Goal: Book appointment/travel/reservation

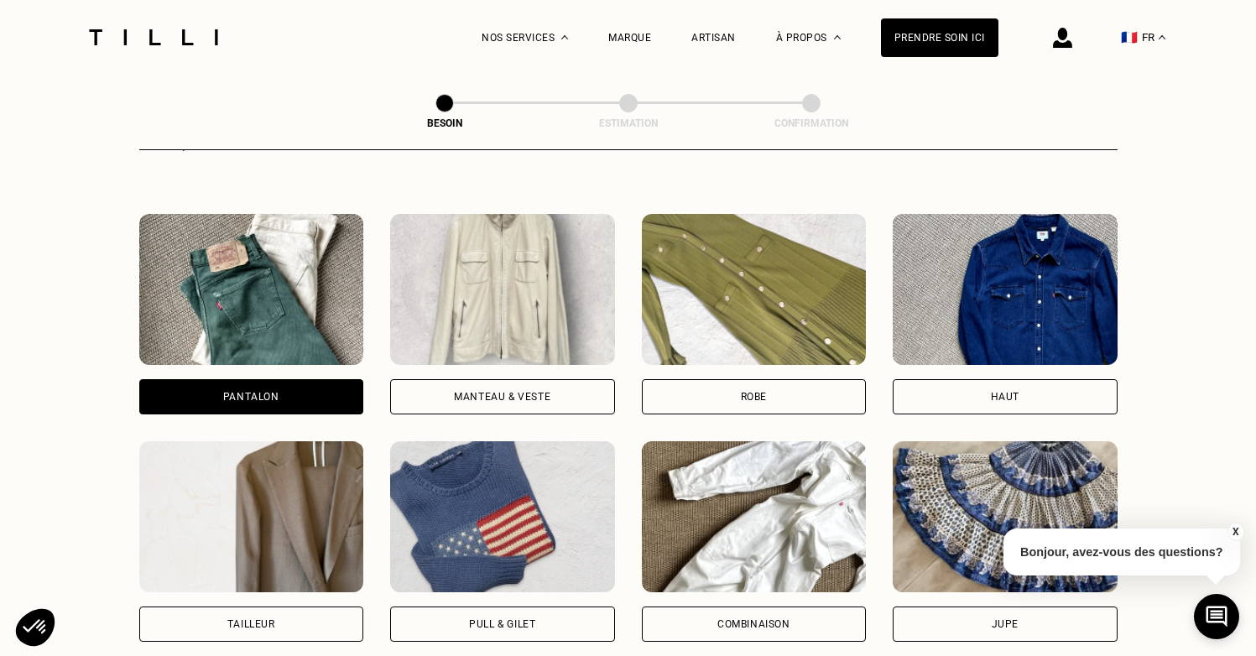
scroll to position [725, 0]
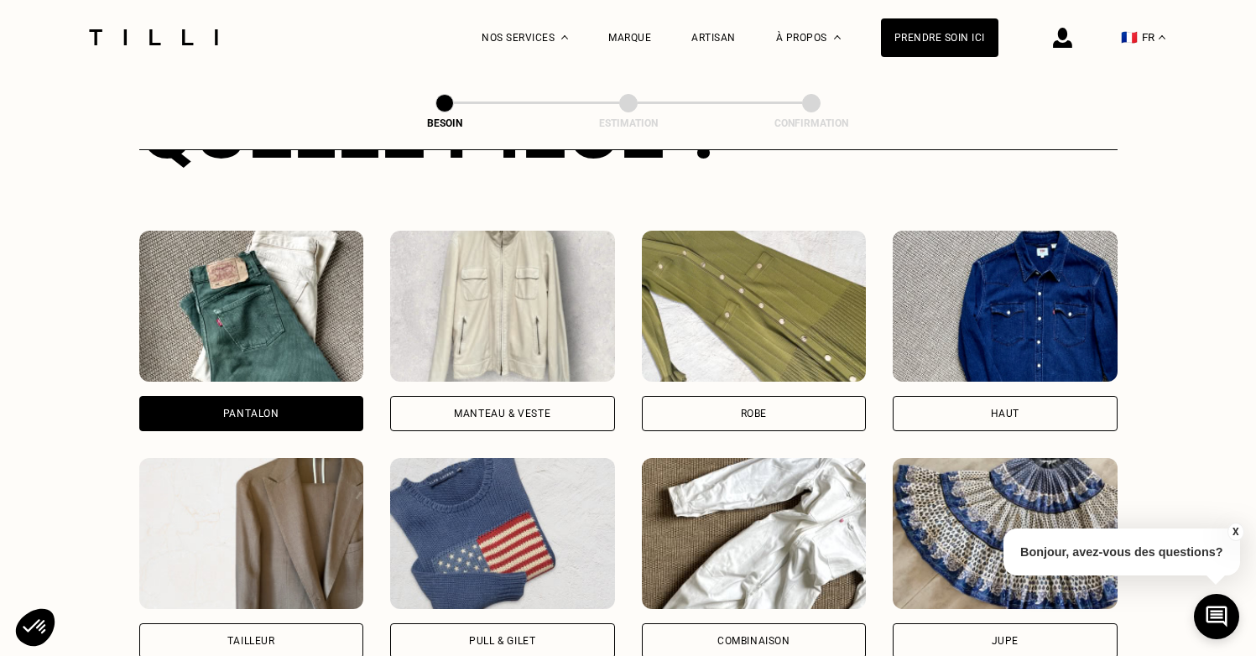
click at [487, 408] on div "Manteau & Veste" at bounding box center [502, 413] width 96 height 10
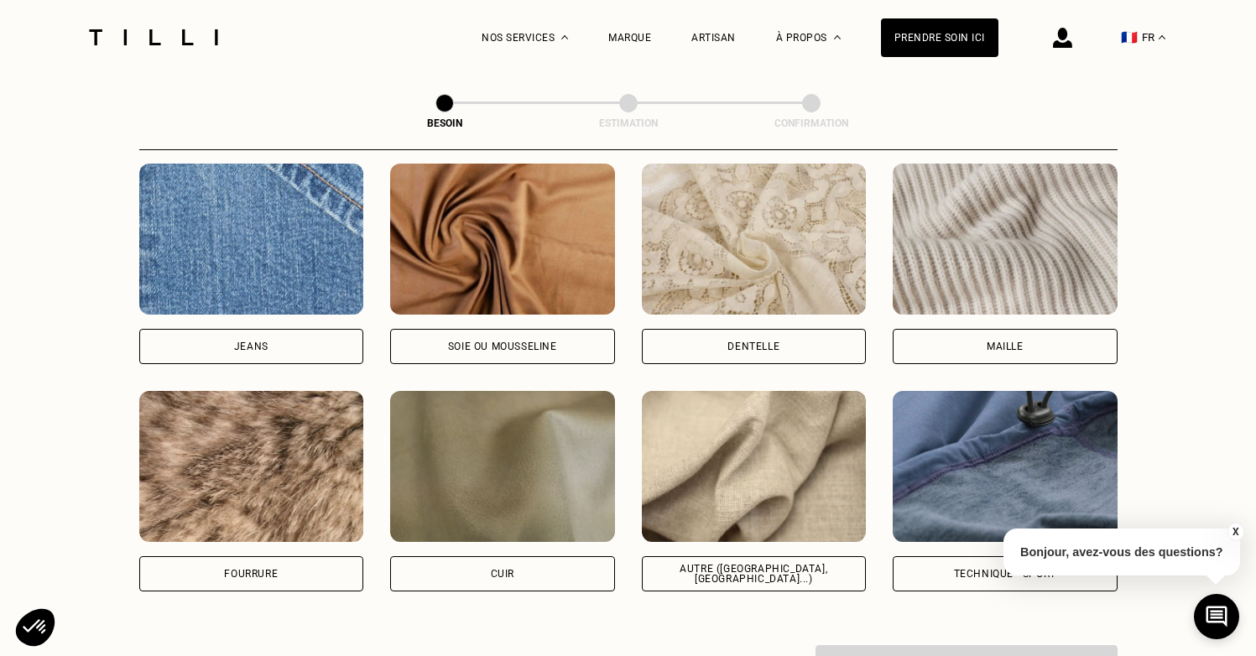
scroll to position [1806, 0]
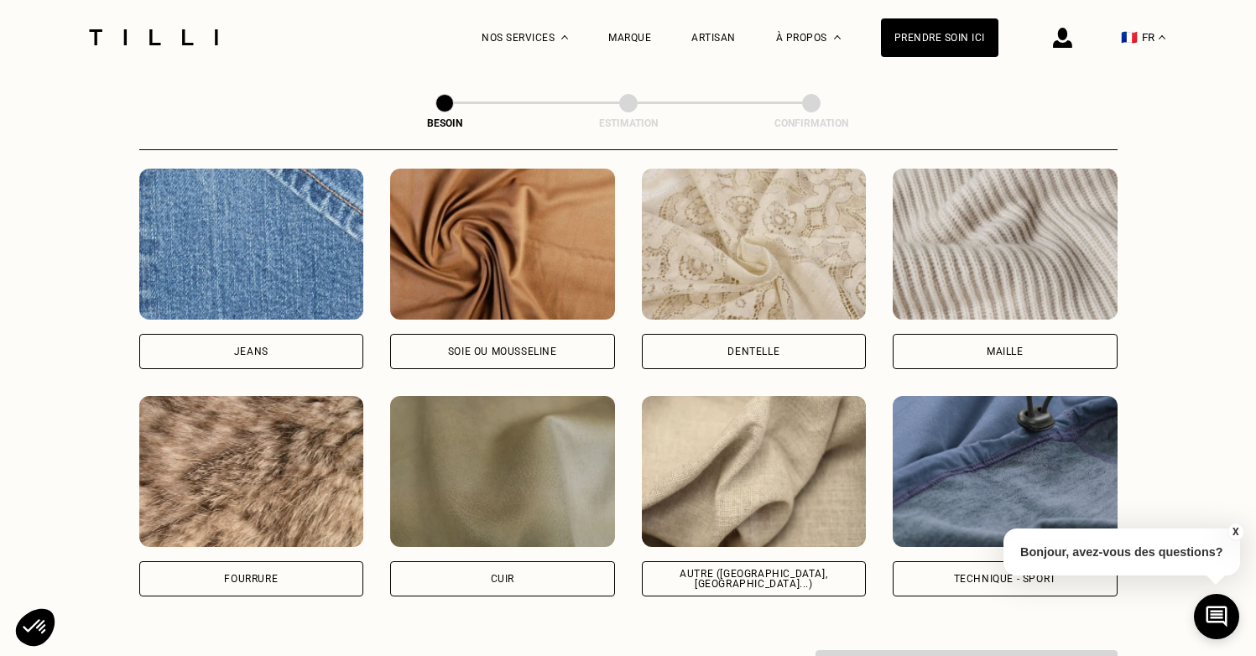
click at [712, 569] on div "Autre ([GEOGRAPHIC_DATA], [GEOGRAPHIC_DATA]...)" at bounding box center [754, 578] width 225 height 35
select select "FR"
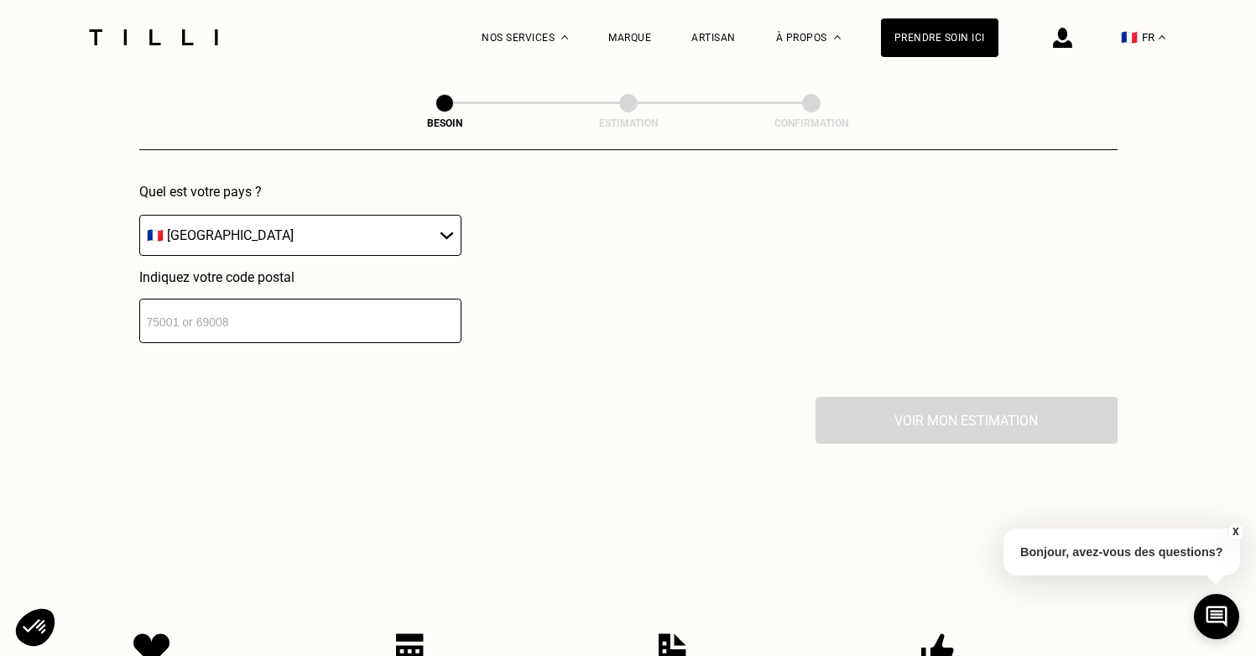
scroll to position [2472, 0]
click at [392, 315] on input "number" at bounding box center [300, 322] width 322 height 44
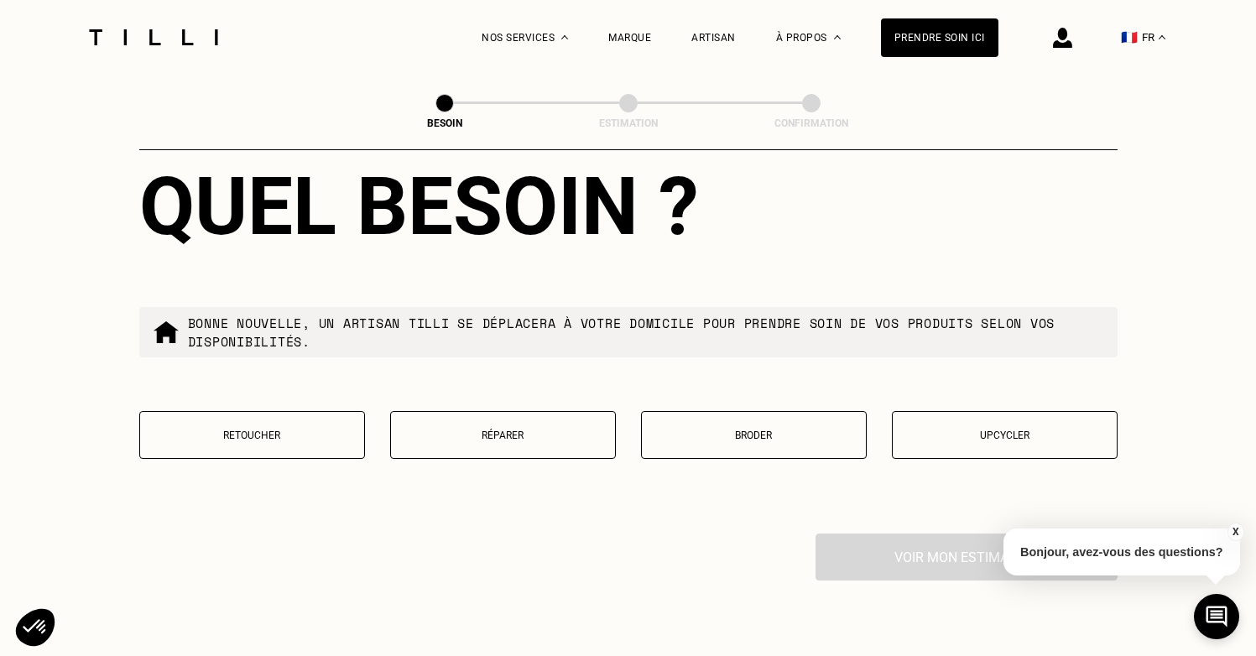
scroll to position [2788, 0]
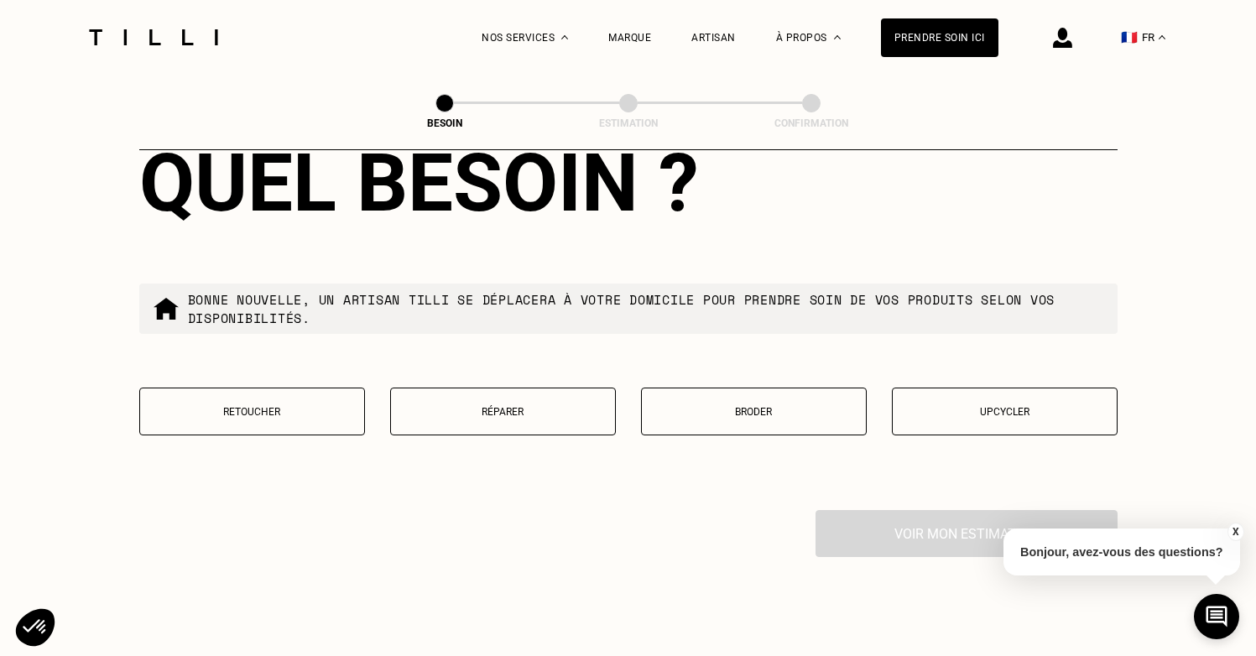
type input "75001"
click at [293, 409] on button "Retoucher" at bounding box center [252, 411] width 226 height 48
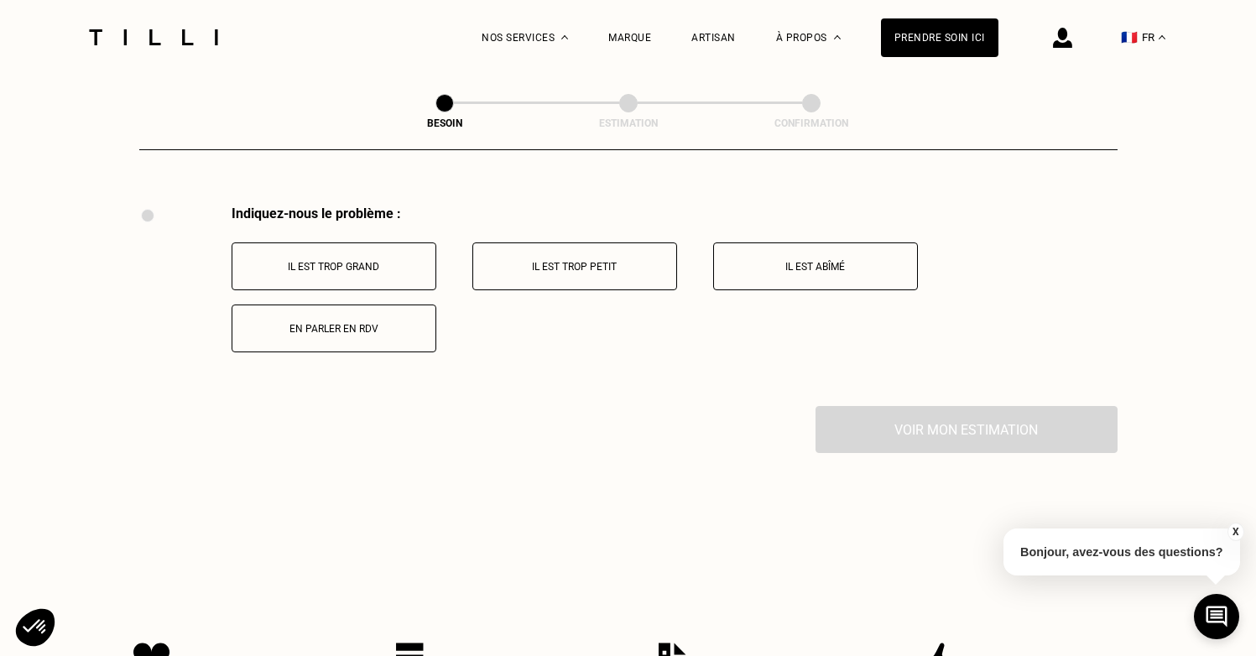
scroll to position [3093, 0]
click at [388, 264] on button "Il est trop grand" at bounding box center [333, 266] width 205 height 48
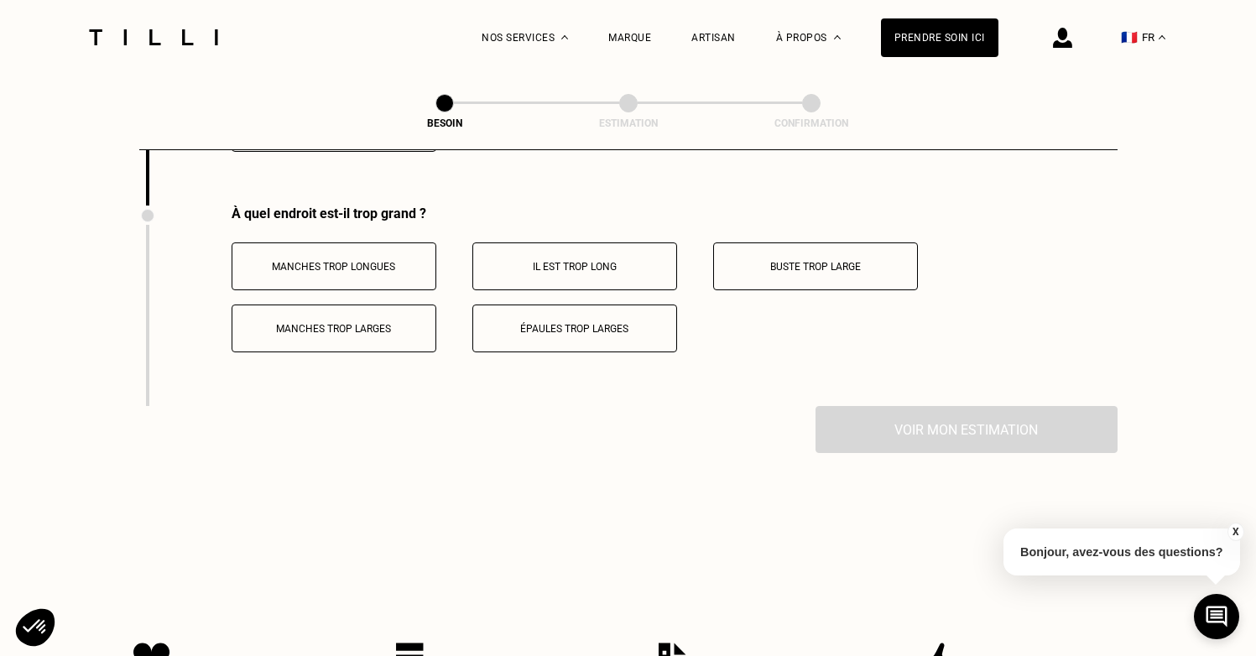
scroll to position [3293, 0]
click at [391, 258] on button "Manches trop longues" at bounding box center [333, 266] width 205 height 48
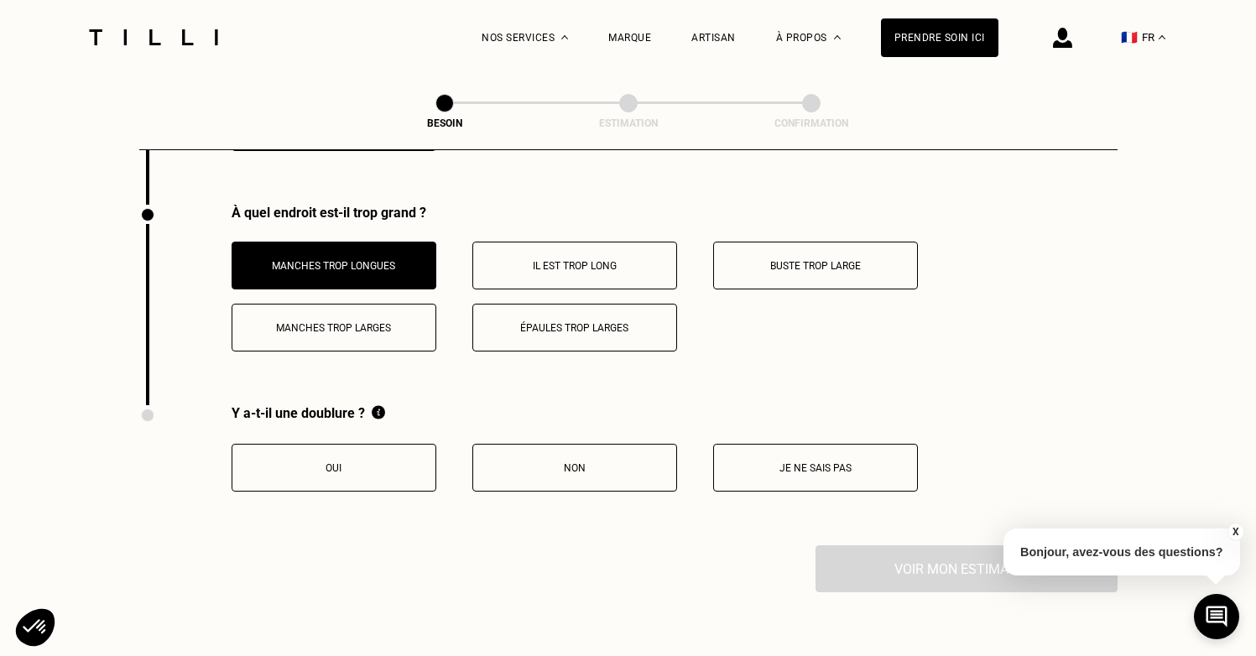
click at [366, 462] on p "Oui" at bounding box center [334, 468] width 186 height 12
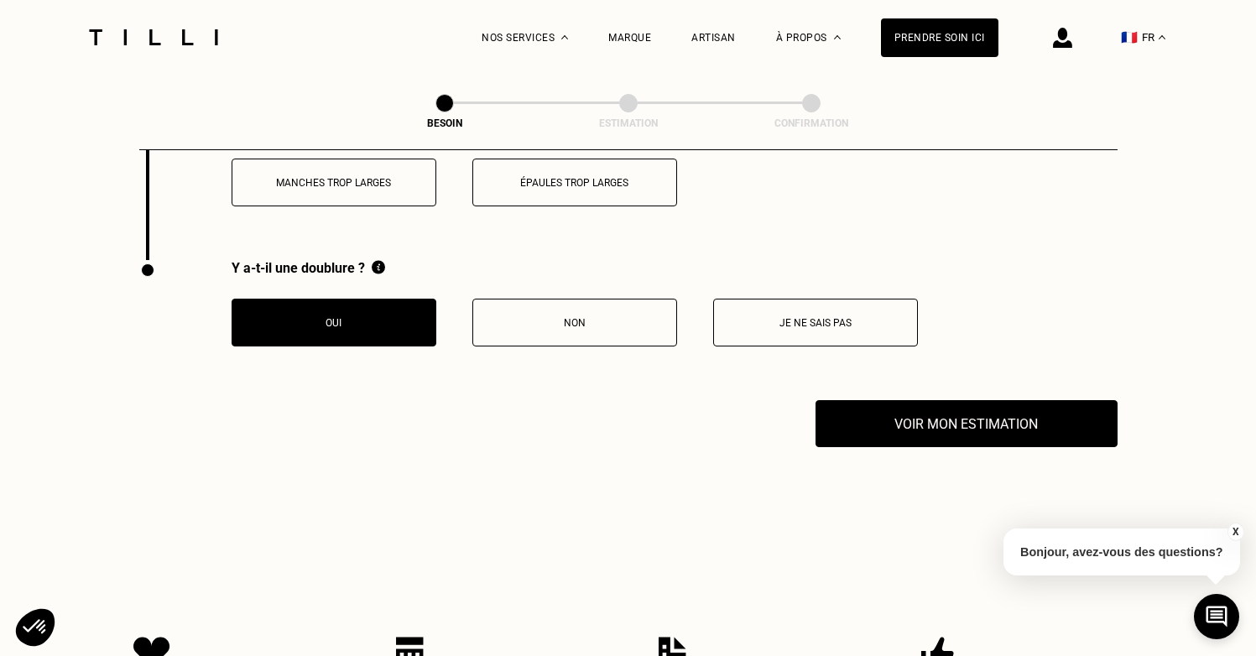
scroll to position [3439, 0]
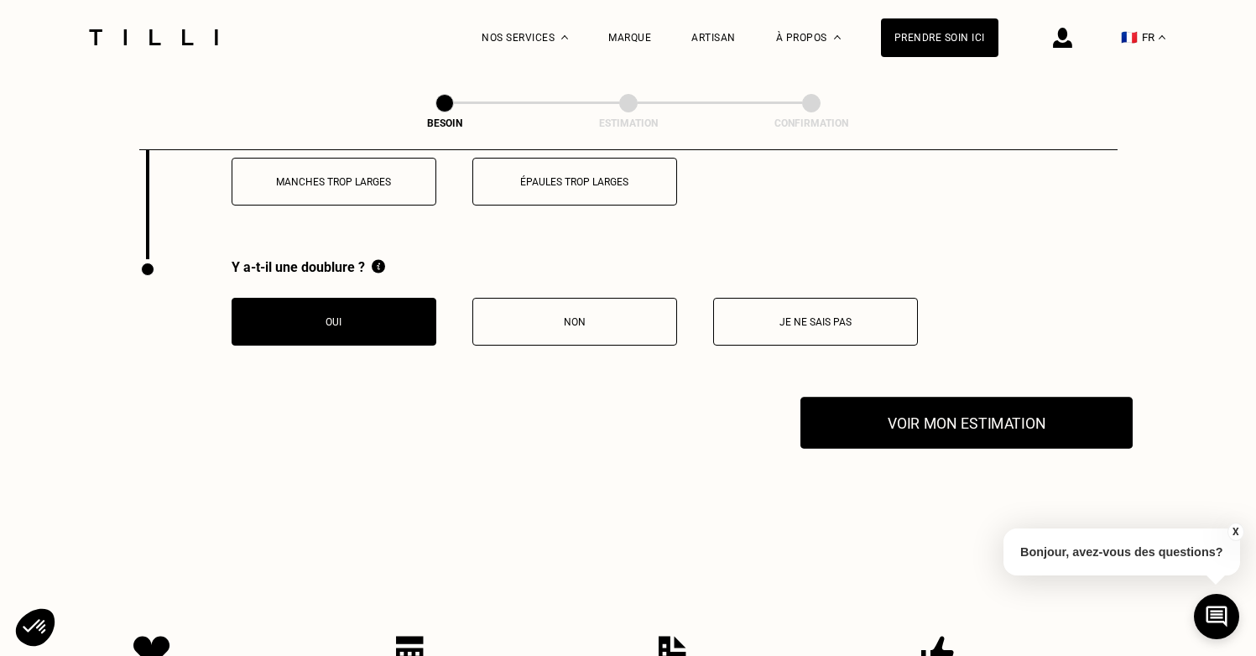
click at [862, 407] on button "Voir mon estimation" at bounding box center [966, 423] width 332 height 52
